Goal: Information Seeking & Learning: Learn about a topic

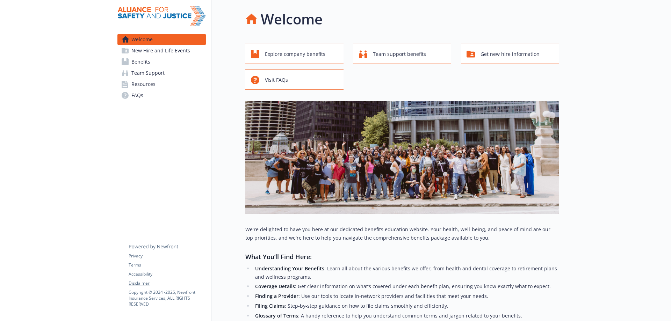
click at [141, 60] on span "Benefits" at bounding box center [140, 61] width 19 height 11
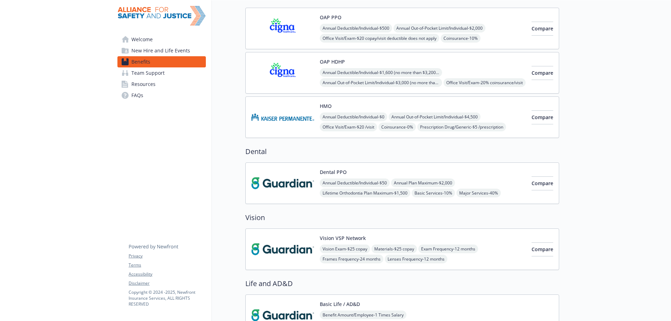
click at [351, 178] on div "Dental PPO Annual Deductible/Individual - $50 Annual Plan Maximum - $2,000 Life…" at bounding box center [423, 183] width 206 height 30
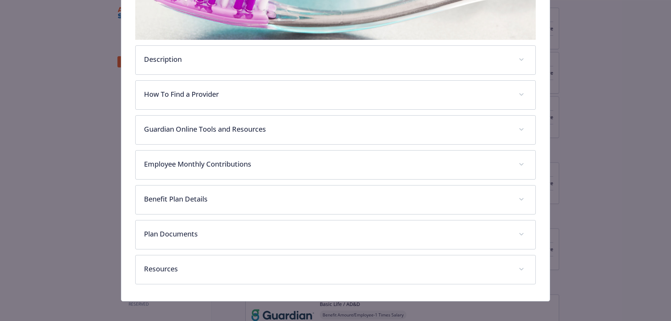
scroll to position [205, 0]
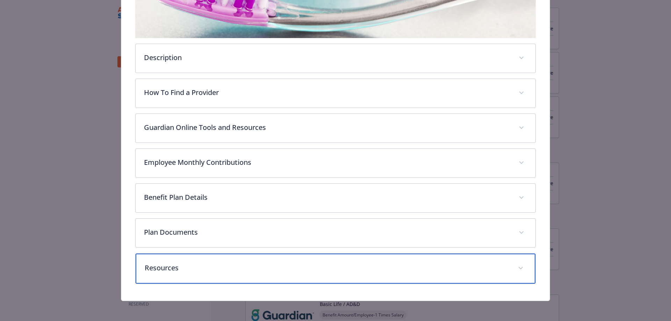
click at [285, 263] on p "Resources" at bounding box center [327, 268] width 365 height 10
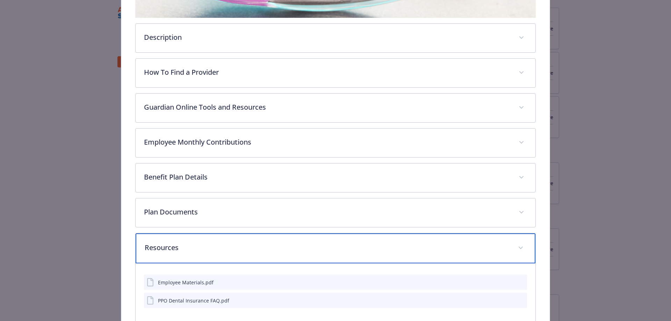
scroll to position [265, 0]
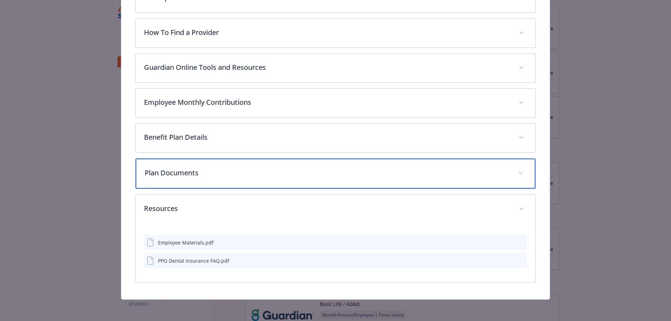
click at [274, 168] on p "Plan Documents" at bounding box center [327, 173] width 365 height 10
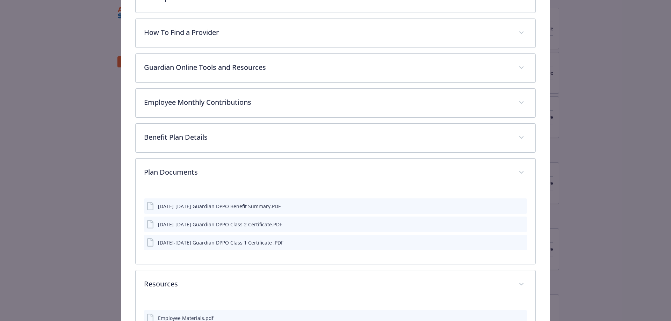
click at [517, 206] on icon "preview file" at bounding box center [520, 205] width 6 height 5
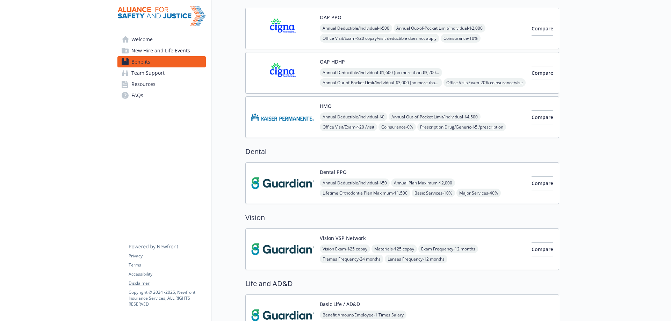
click at [358, 235] on button "Vision VSP Network" at bounding box center [343, 237] width 46 height 7
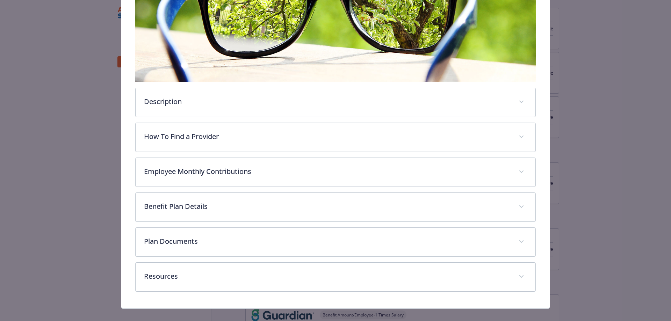
scroll to position [170, 0]
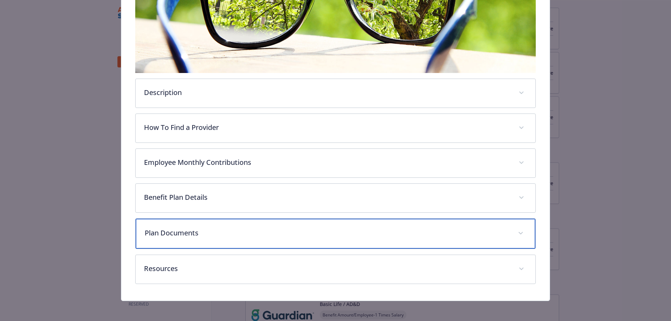
click at [377, 236] on p "Plan Documents" at bounding box center [327, 233] width 365 height 10
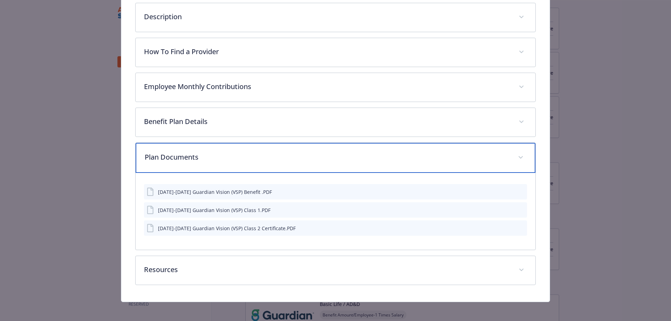
scroll to position [248, 0]
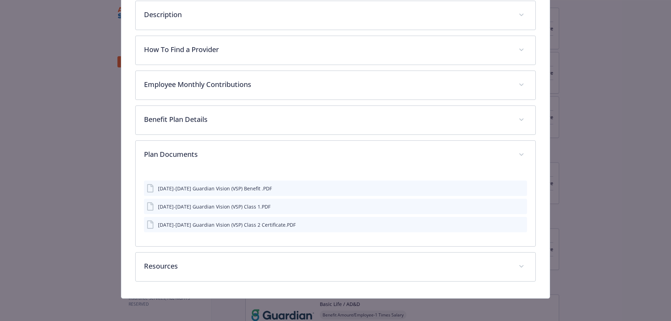
click at [517, 187] on icon "preview file" at bounding box center [520, 188] width 6 height 5
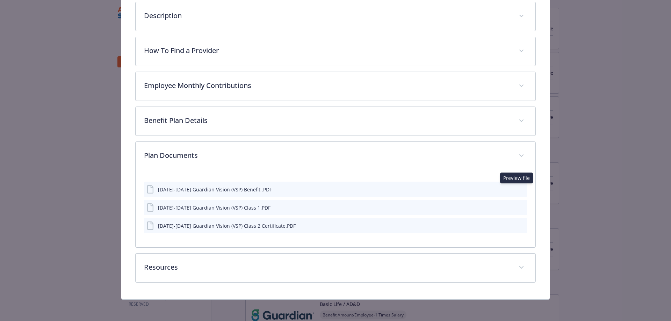
click at [517, 223] on icon "preview file" at bounding box center [520, 225] width 6 height 5
